Goal: Transaction & Acquisition: Purchase product/service

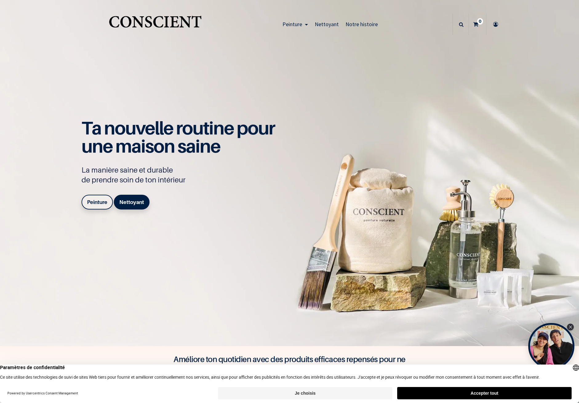
click at [92, 203] on link "Peinture" at bounding box center [96, 202] width 31 height 15
click at [96, 205] on b "Peinture" at bounding box center [97, 202] width 20 height 6
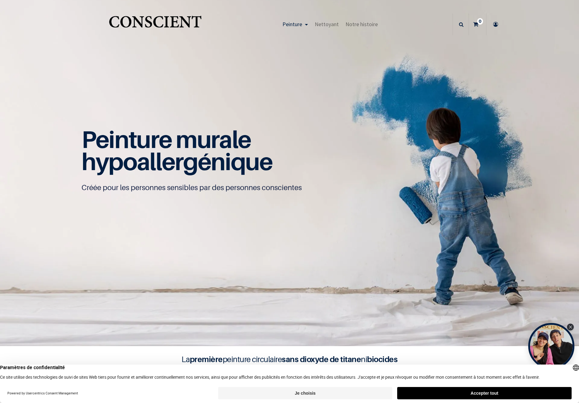
scroll to position [0, 0]
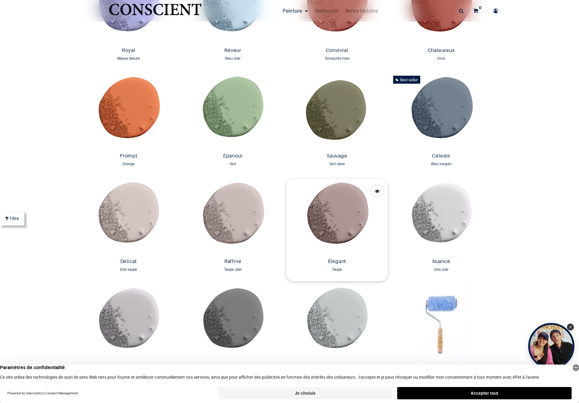
scroll to position [902, 0]
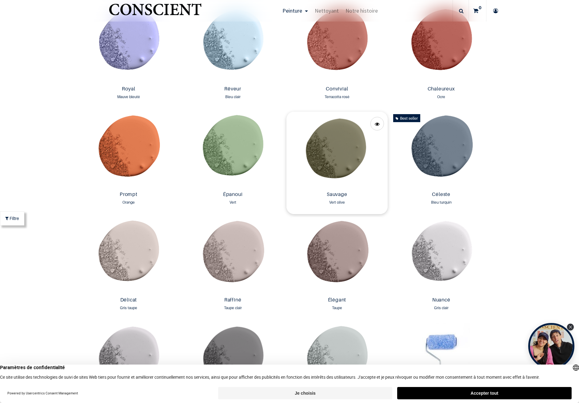
click at [332, 167] on img at bounding box center [336, 150] width 101 height 77
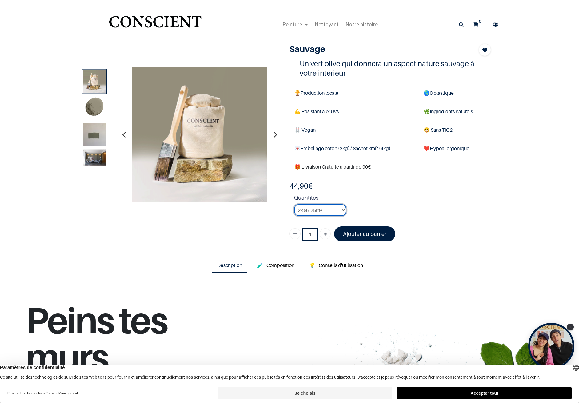
select select "33"
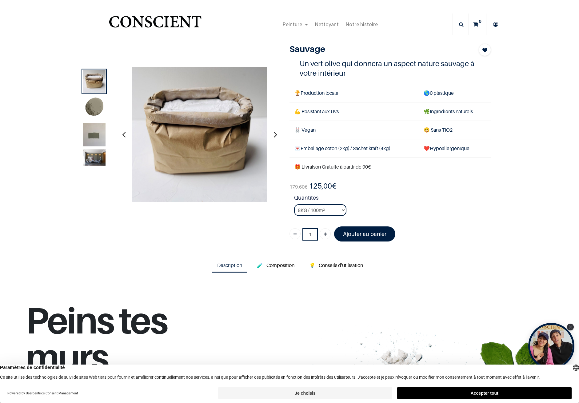
click at [91, 108] on img at bounding box center [94, 107] width 23 height 23
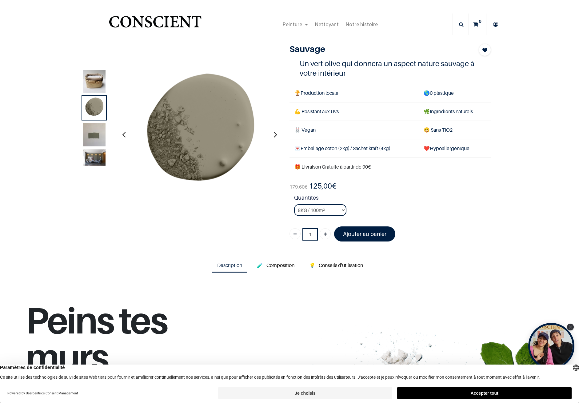
click at [93, 133] on img at bounding box center [94, 138] width 23 height 30
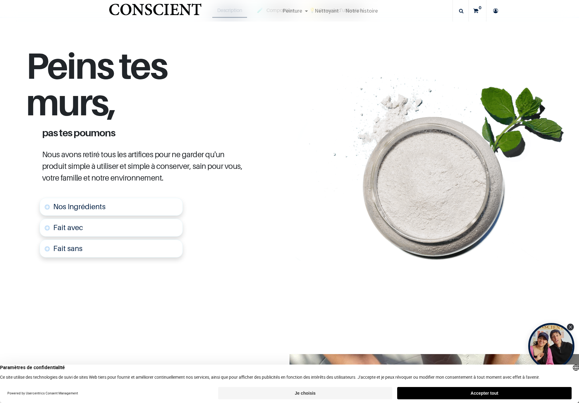
scroll to position [237, 0]
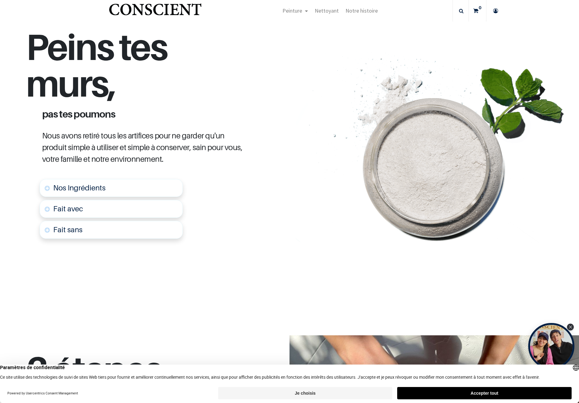
click at [129, 188] on link "Nos Ingrédients" at bounding box center [111, 188] width 143 height 18
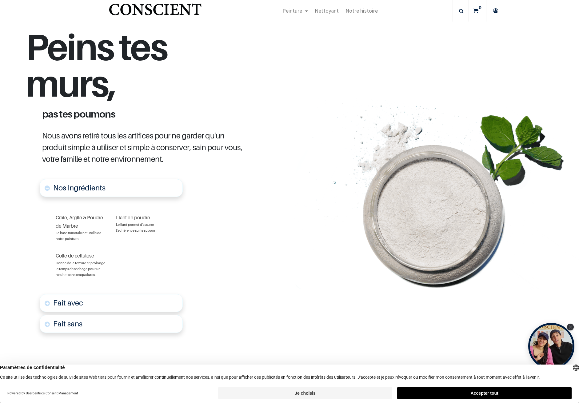
click at [112, 311] on link "Fait avec" at bounding box center [111, 303] width 143 height 18
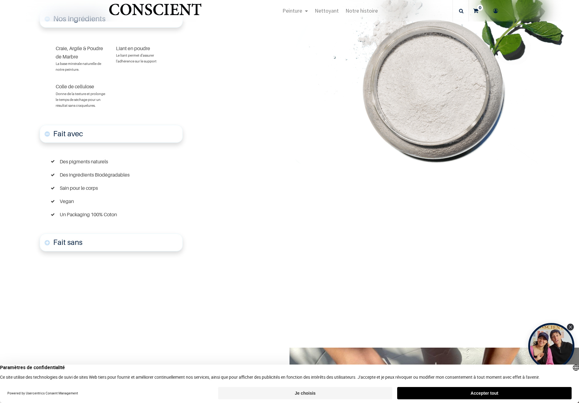
scroll to position [407, 0]
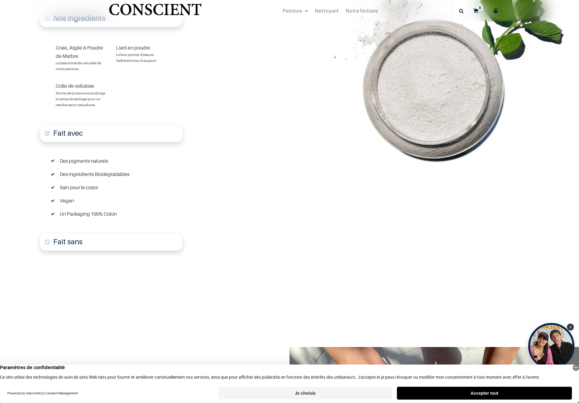
click at [434, 392] on button "Accepter tout" at bounding box center [484, 393] width 174 height 12
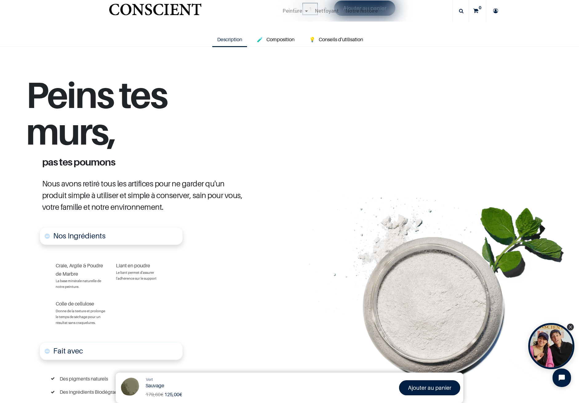
scroll to position [196, 0]
